Goal: Navigation & Orientation: Find specific page/section

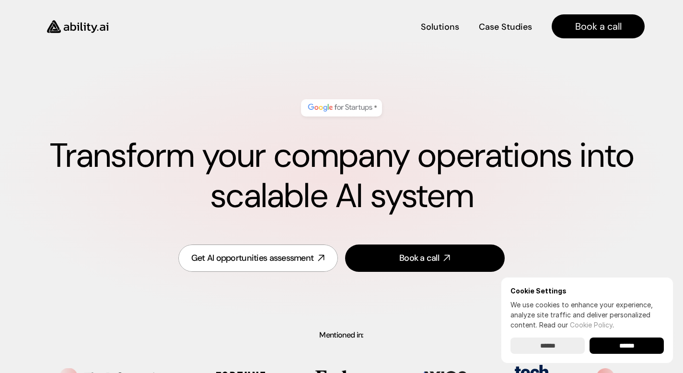
click at [625, 346] on input "******" at bounding box center [626, 345] width 74 height 16
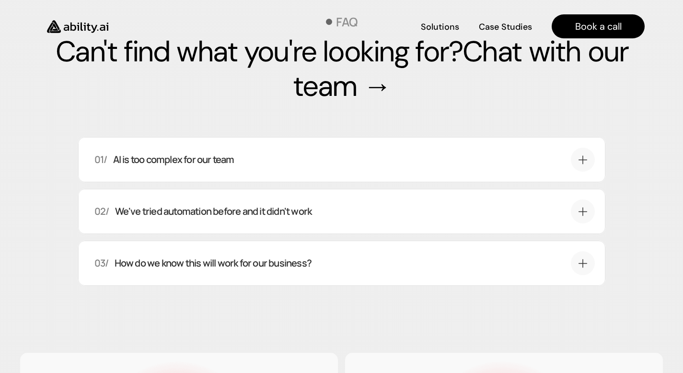
scroll to position [3361, 0]
click at [503, 166] on div "01/ AI is too complex for our team" at bounding box center [329, 159] width 471 height 13
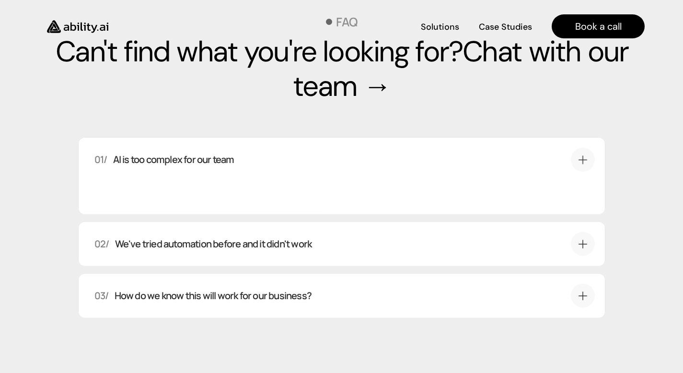
click at [503, 166] on div "01/ AI is too complex for our team" at bounding box center [329, 159] width 471 height 13
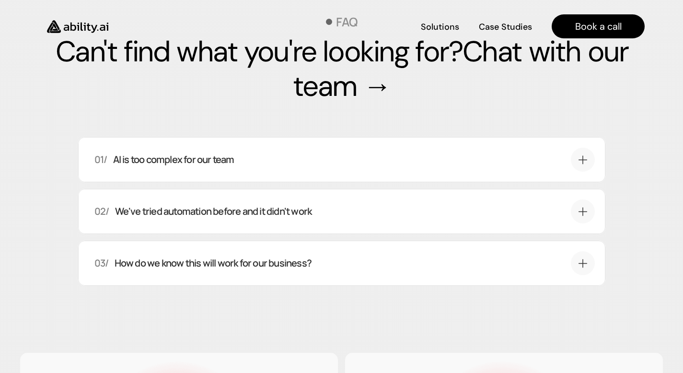
click at [503, 166] on div "01/ AI is too complex for our team" at bounding box center [329, 159] width 471 height 13
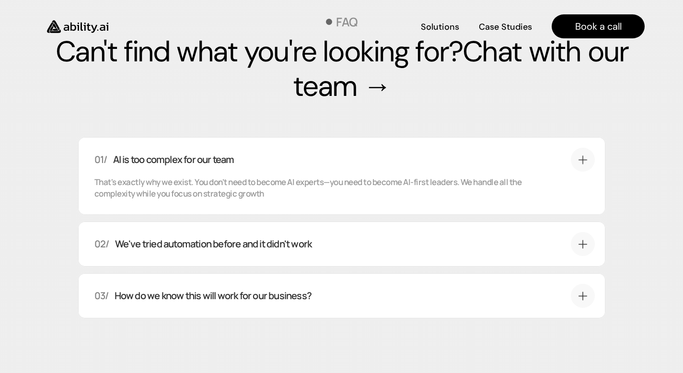
click at [503, 166] on div "01/ AI is too complex for our team" at bounding box center [329, 159] width 471 height 13
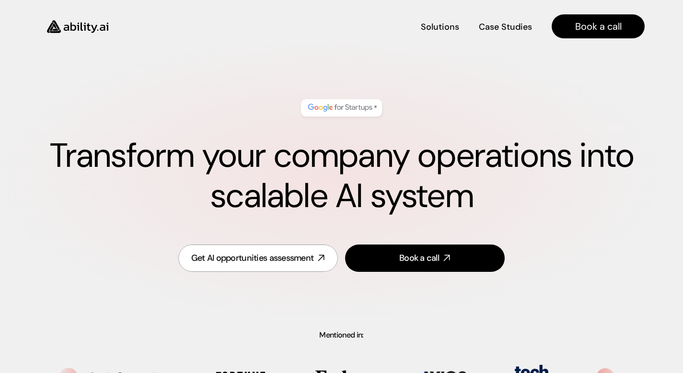
scroll to position [0, 0]
click at [595, 29] on h4 "Book a call" at bounding box center [598, 26] width 46 height 13
click at [518, 21] on h4 "Case Studies" at bounding box center [505, 26] width 52 height 12
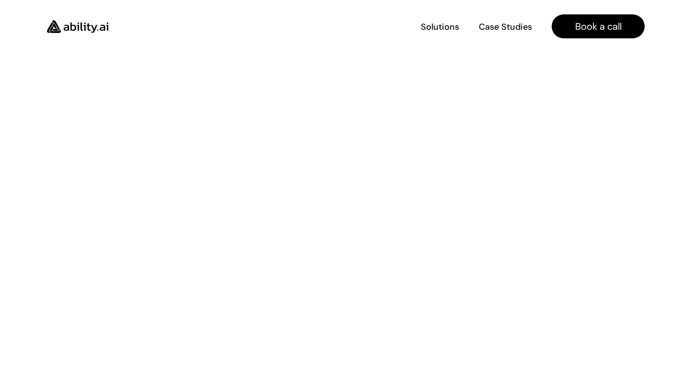
click at [72, 17] on img at bounding box center [77, 26] width 79 height 30
